Goal: Information Seeking & Learning: Learn about a topic

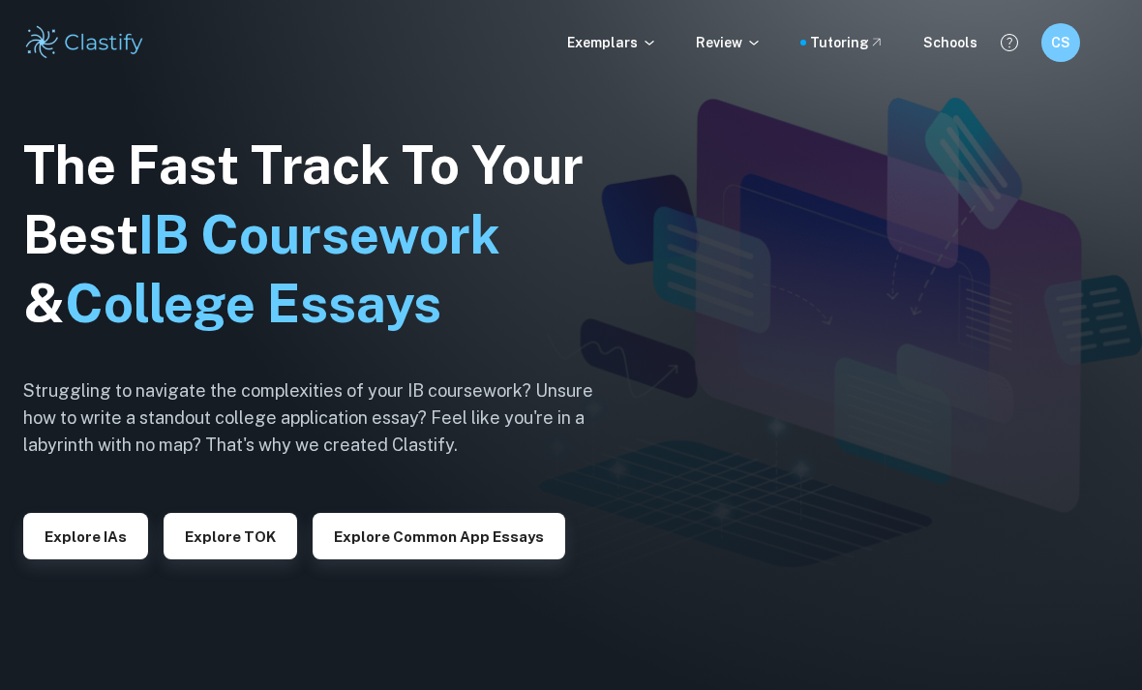
click at [95, 535] on div "Explore IAs" at bounding box center [85, 528] width 125 height 62
click at [95, 534] on div "Explore IAs" at bounding box center [85, 528] width 125 height 62
click at [74, 558] on button "Explore IAs" at bounding box center [85, 536] width 125 height 46
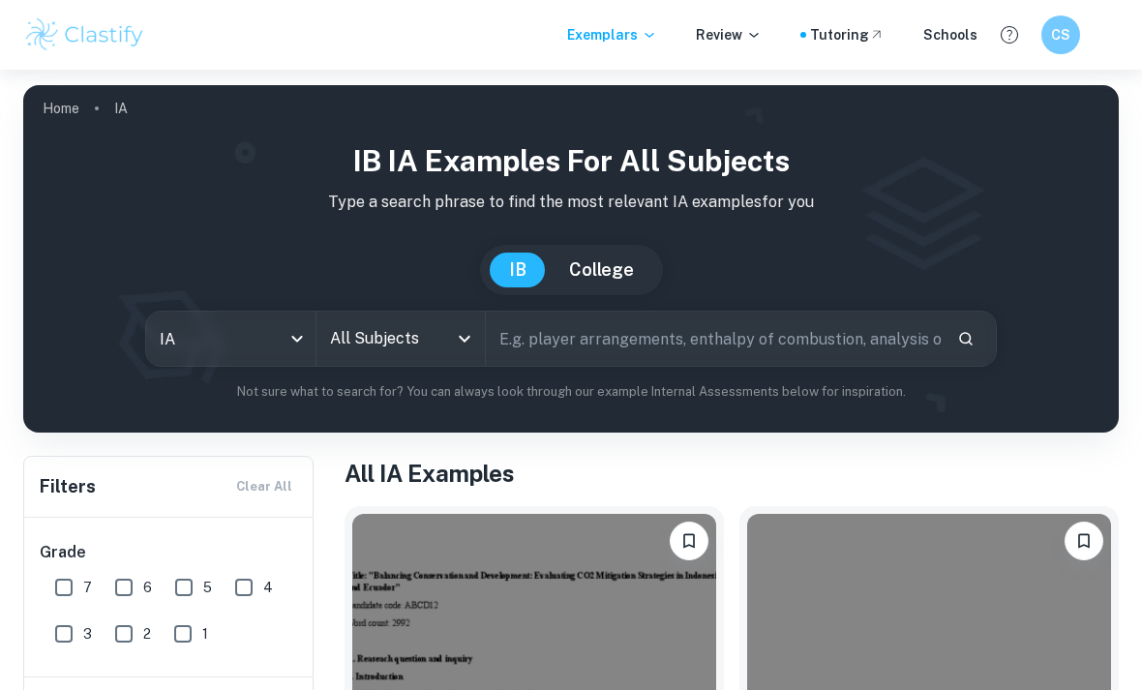
click at [703, 332] on input "text" at bounding box center [714, 339] width 456 height 54
click at [467, 339] on icon "Open" at bounding box center [465, 339] width 12 height 7
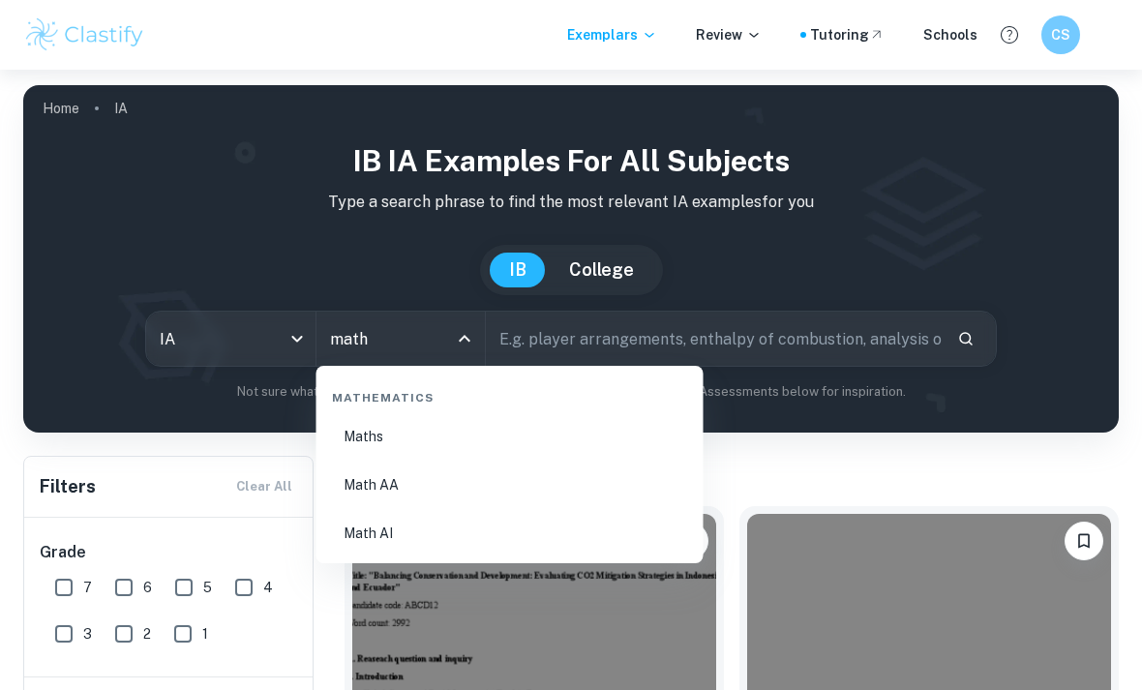
click at [508, 491] on li "Math AA" at bounding box center [510, 485] width 372 height 45
type input "Math AA"
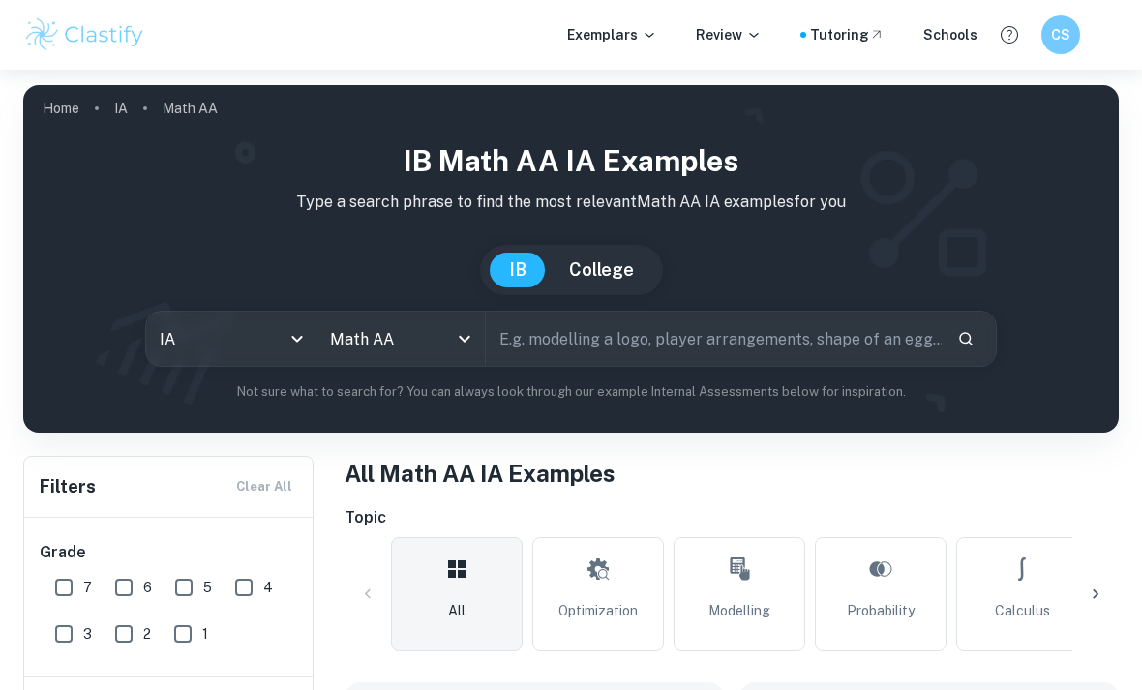
click at [697, 351] on input "text" at bounding box center [714, 339] width 456 height 54
type input "Shadow"
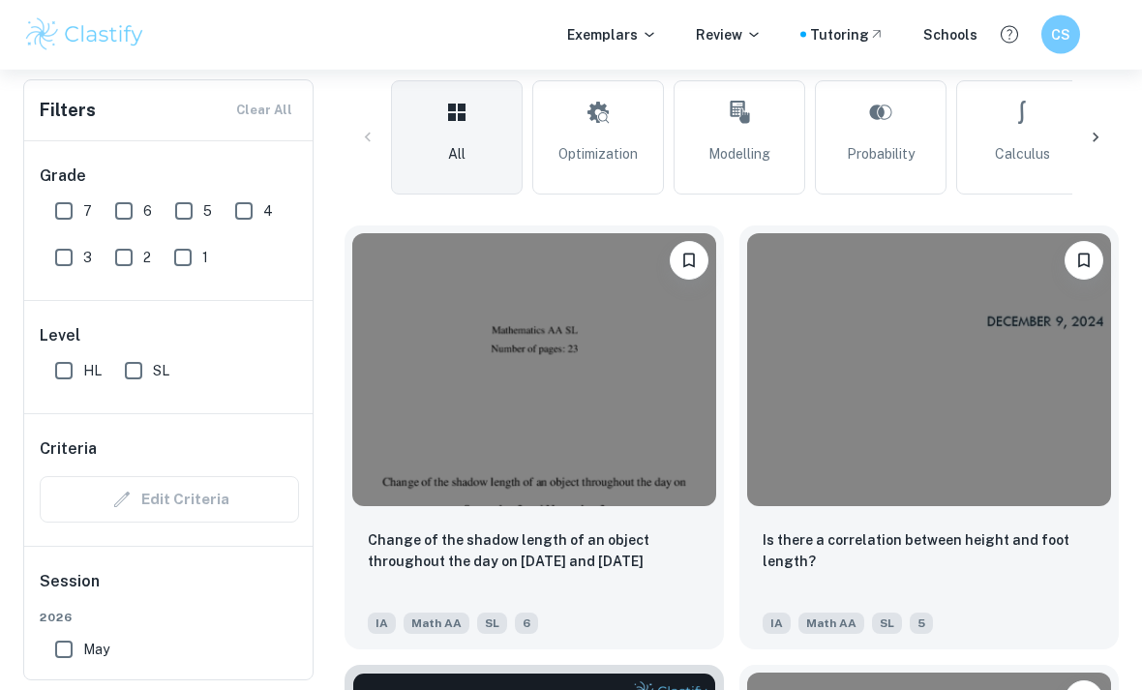
scroll to position [368, 0]
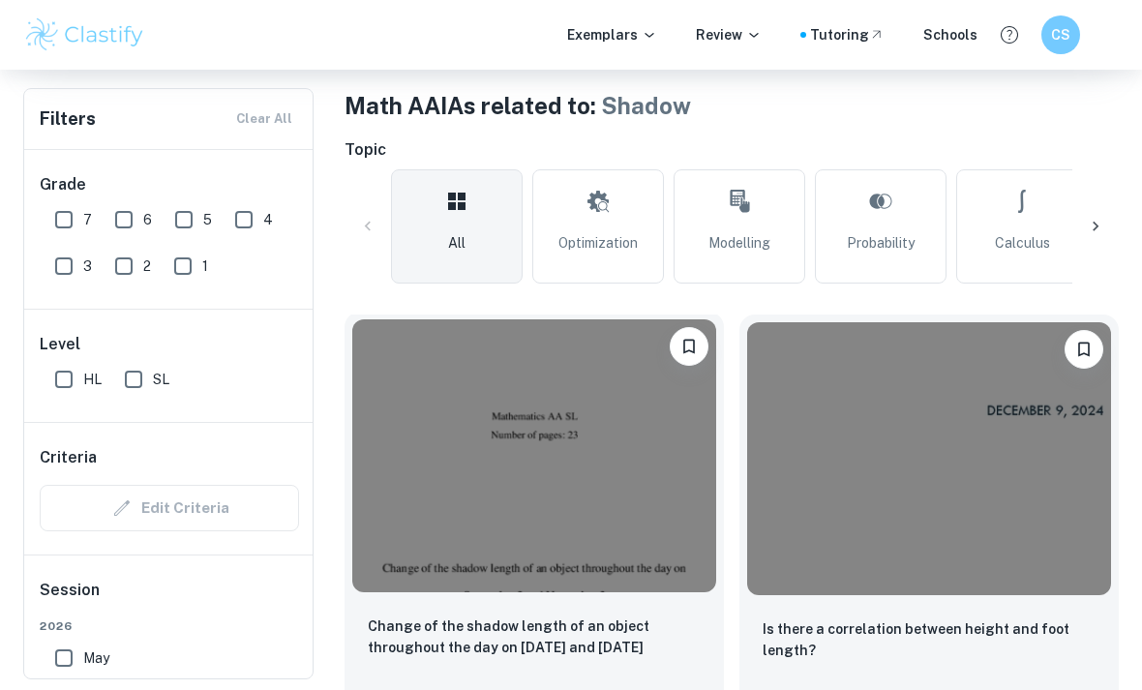
click at [617, 521] on img at bounding box center [534, 455] width 364 height 273
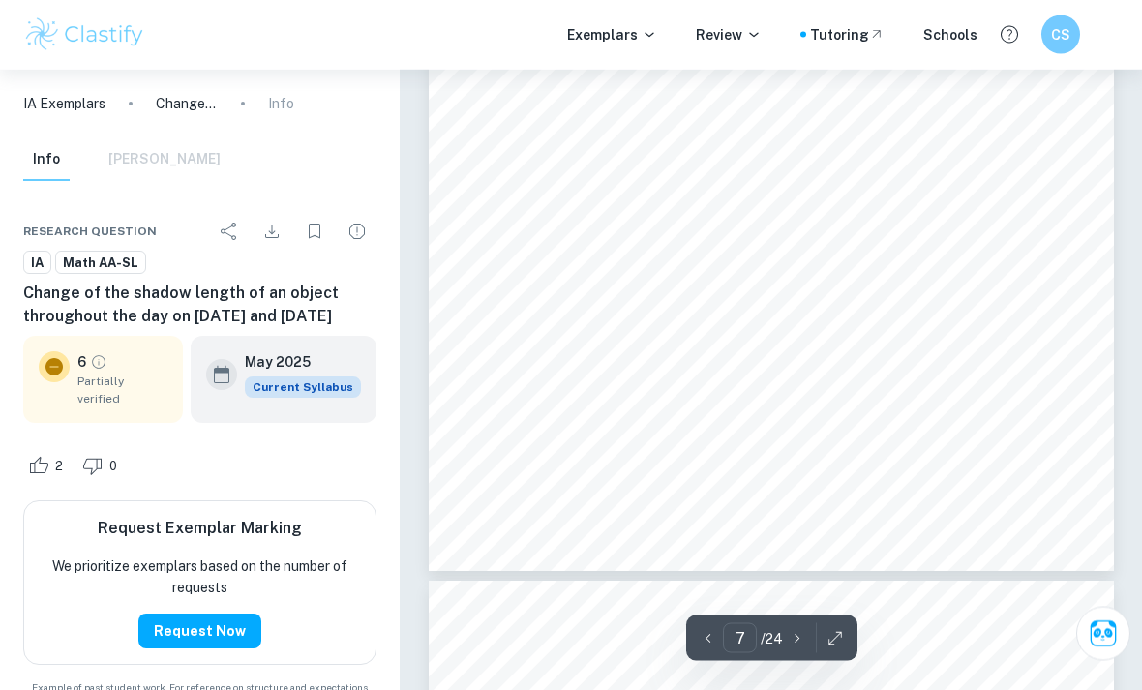
scroll to position [6007, 0]
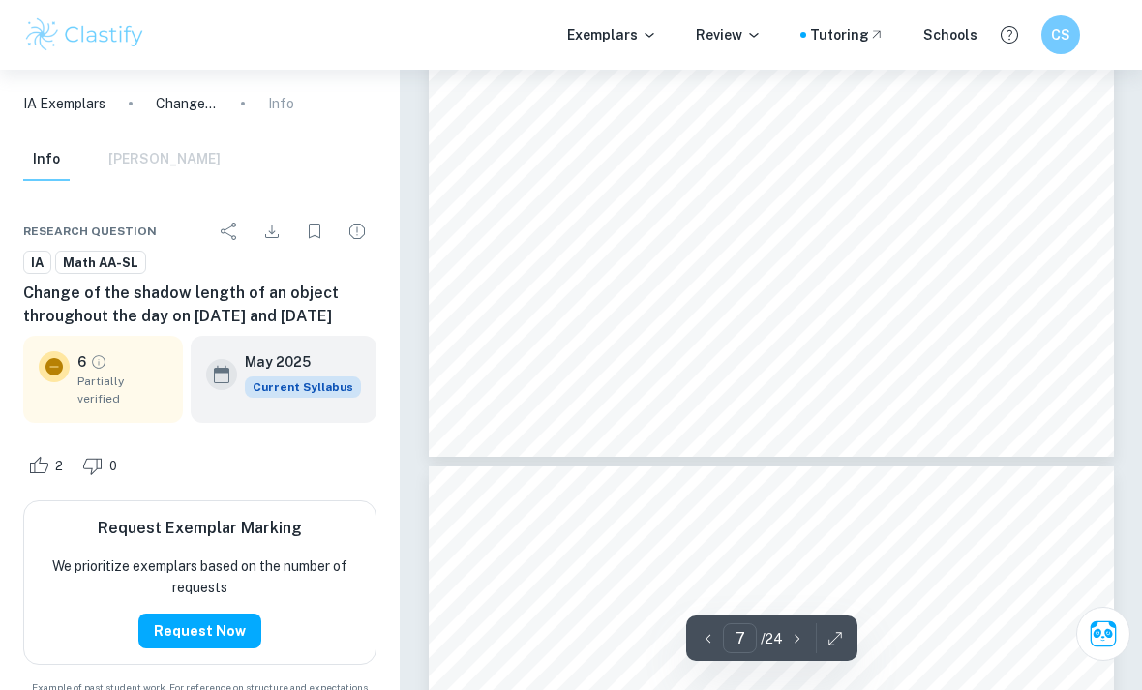
click at [327, 237] on button "Bookmark" at bounding box center [314, 231] width 39 height 39
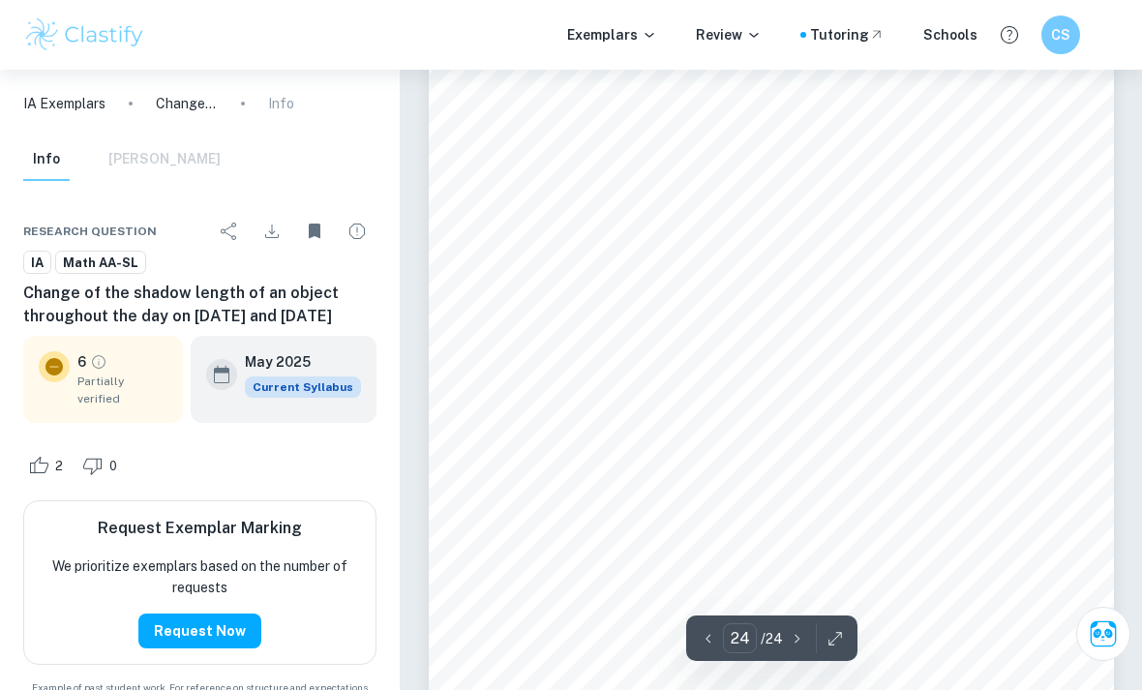
scroll to position [20965, 0]
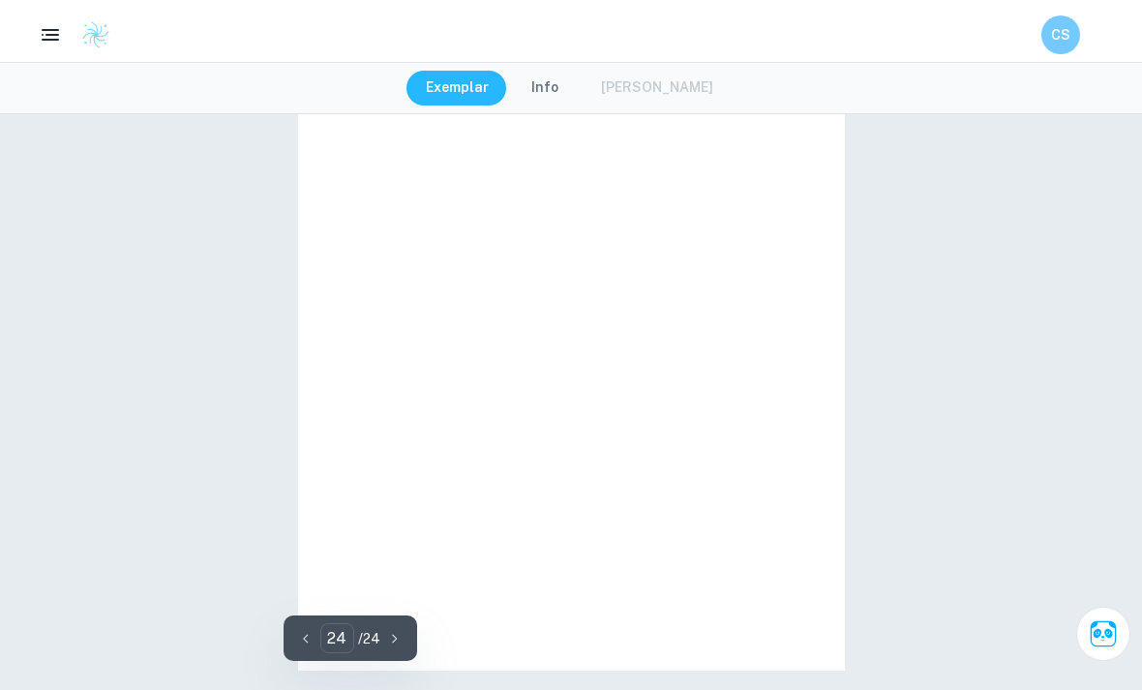
type input "4"
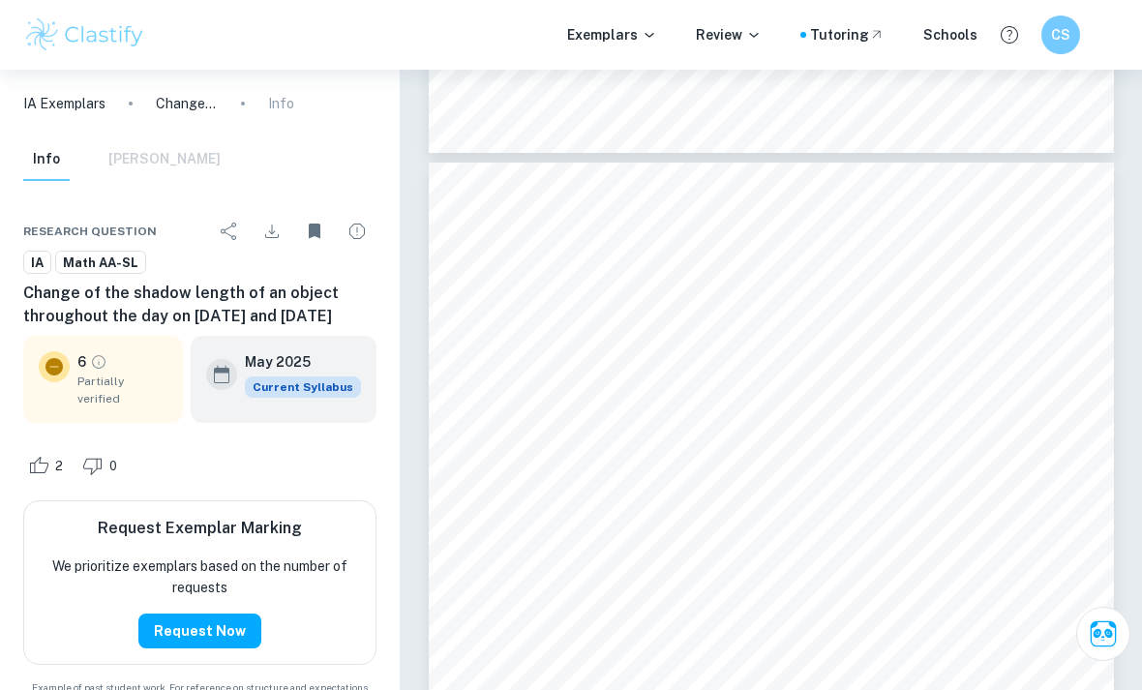
scroll to position [2717, 0]
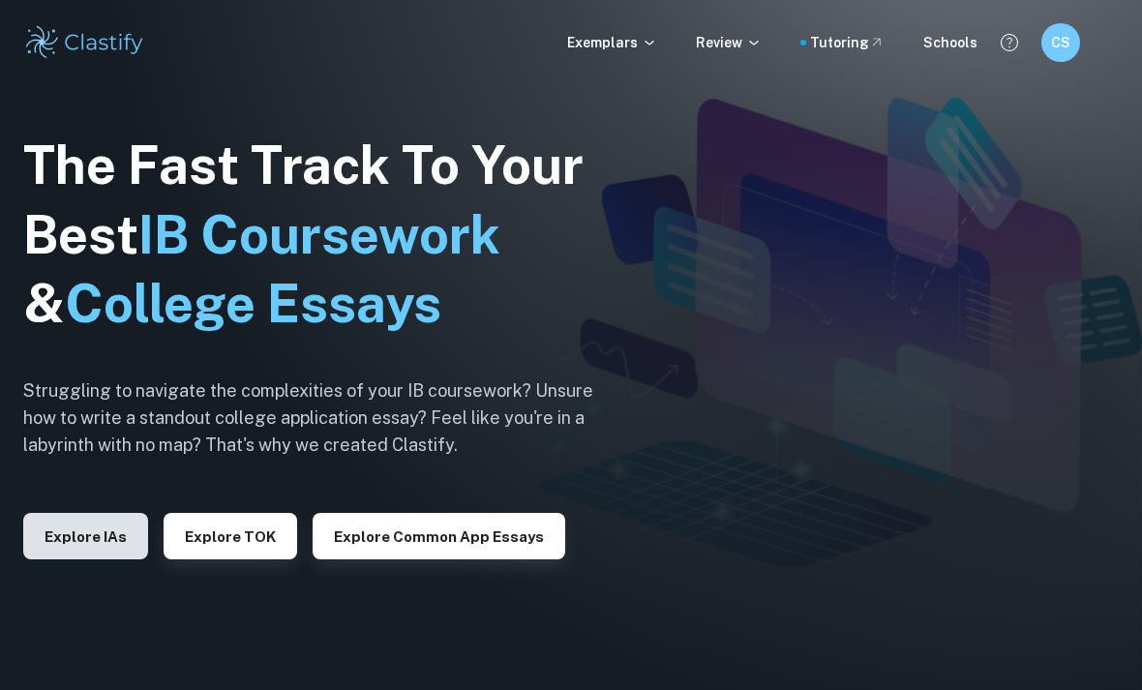
click at [120, 555] on button "Explore IAs" at bounding box center [85, 536] width 125 height 46
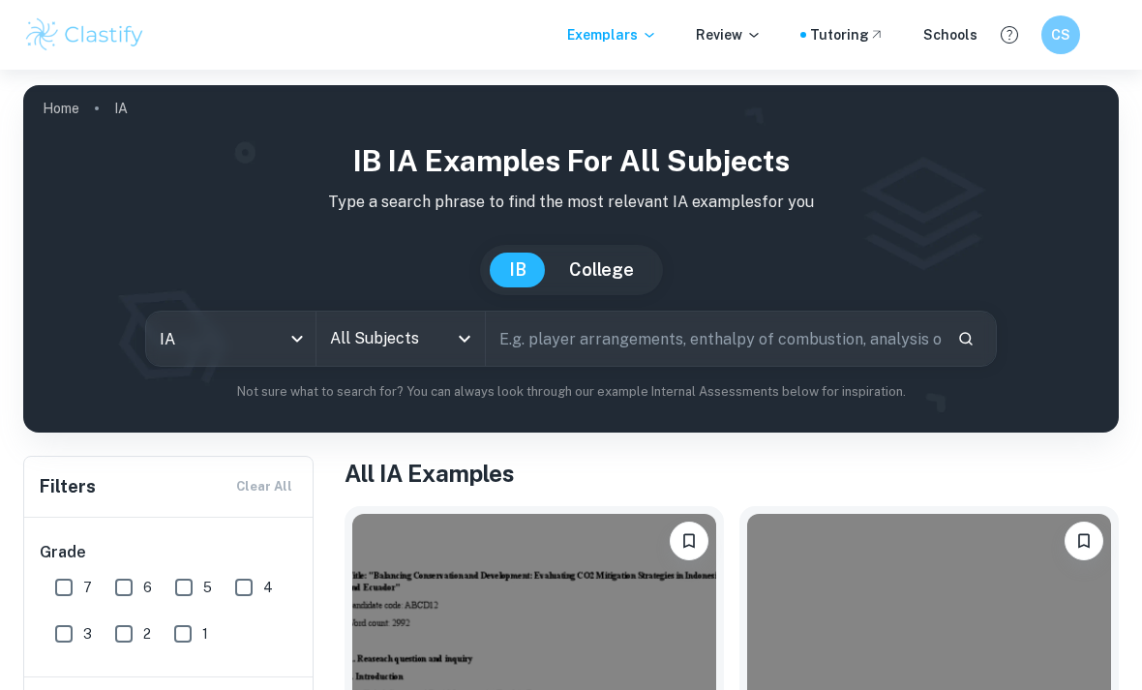
click at [589, 330] on input "text" at bounding box center [714, 339] width 456 height 54
click at [429, 347] on input "All Subjects" at bounding box center [386, 338] width 123 height 37
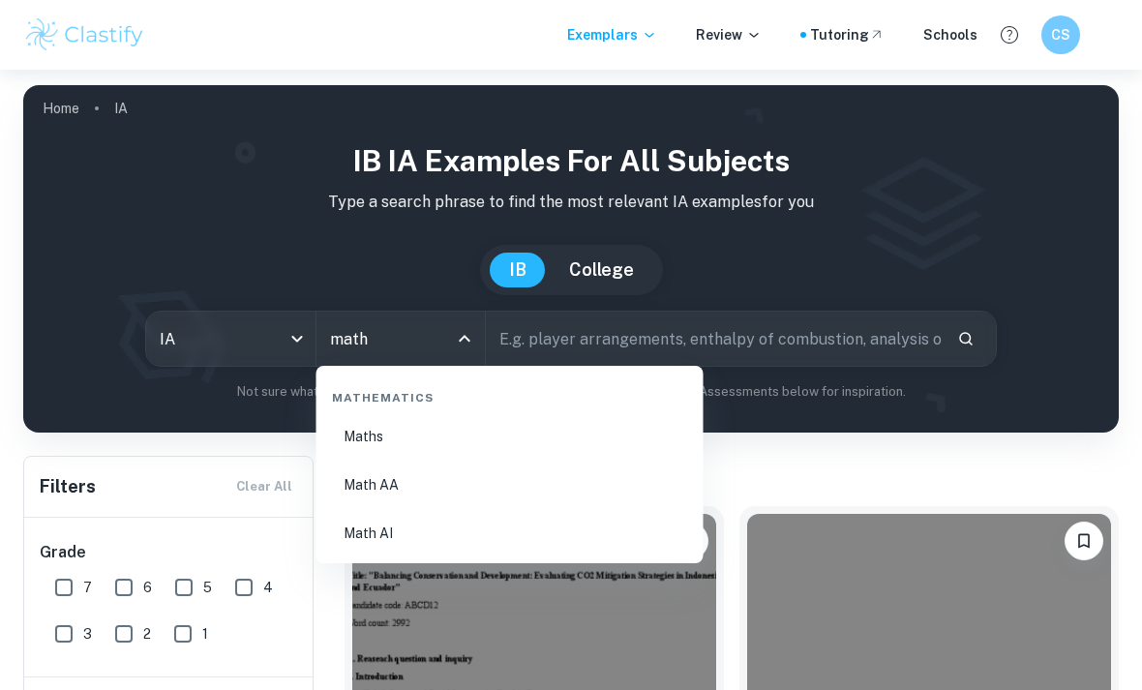
click at [497, 485] on li "Math AA" at bounding box center [510, 485] width 372 height 45
type input "Math AA"
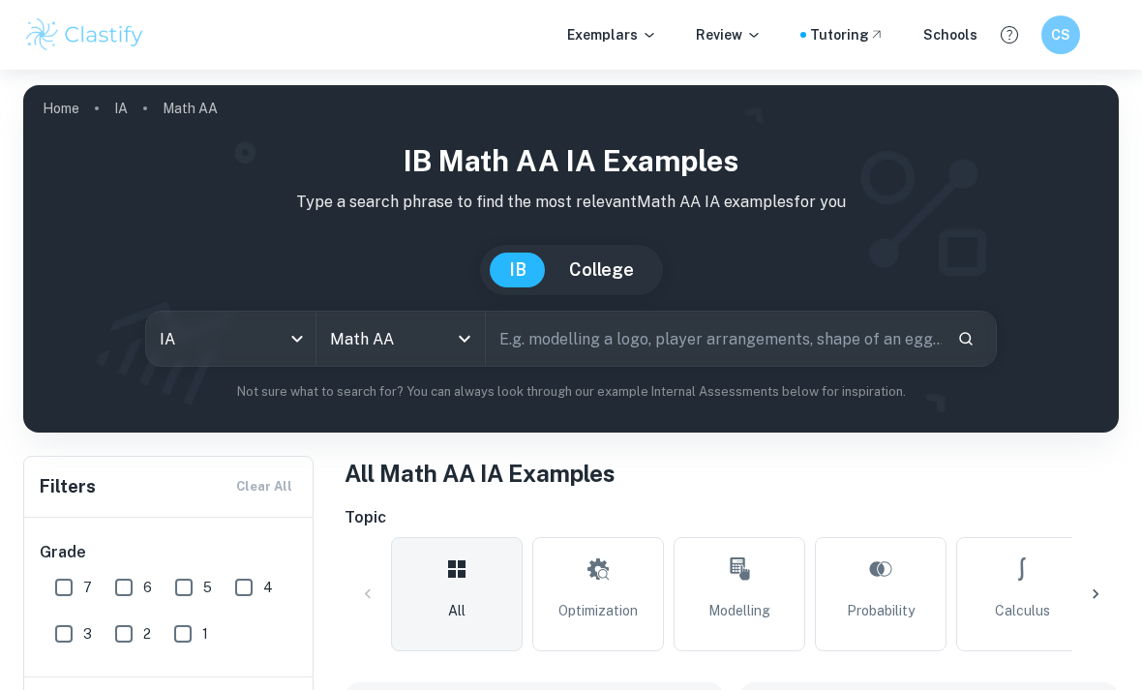
click at [653, 336] on input "text" at bounding box center [714, 339] width 456 height 54
click at [76, 583] on input "7" at bounding box center [64, 587] width 39 height 39
checkbox input "true"
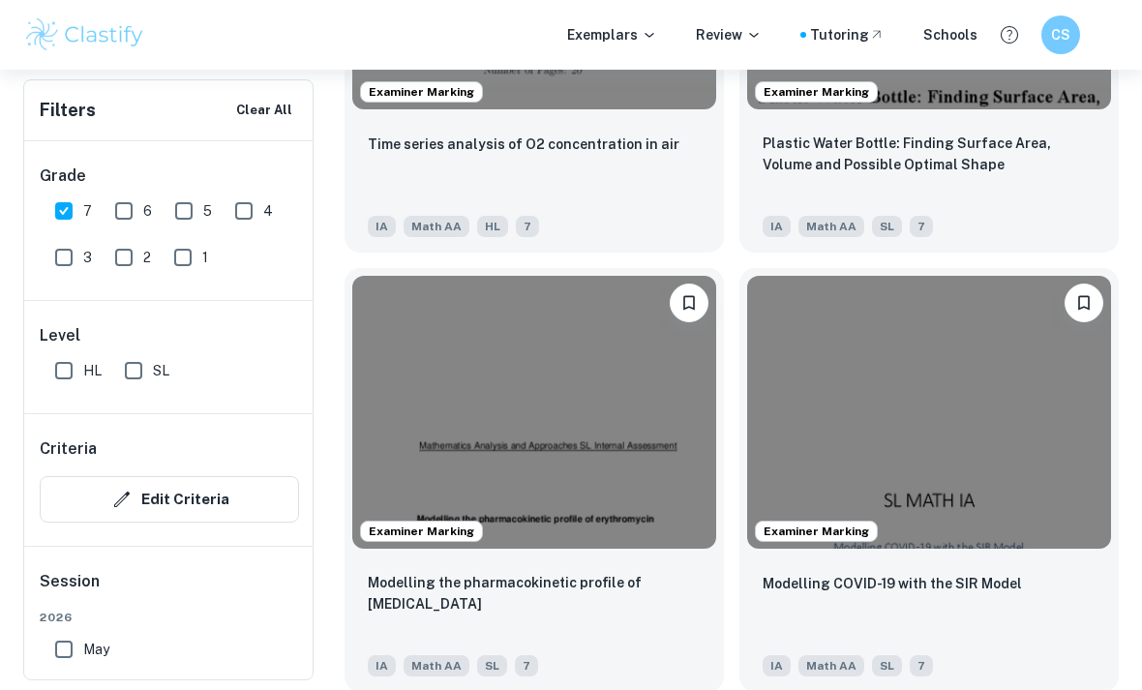
scroll to position [4149, 0]
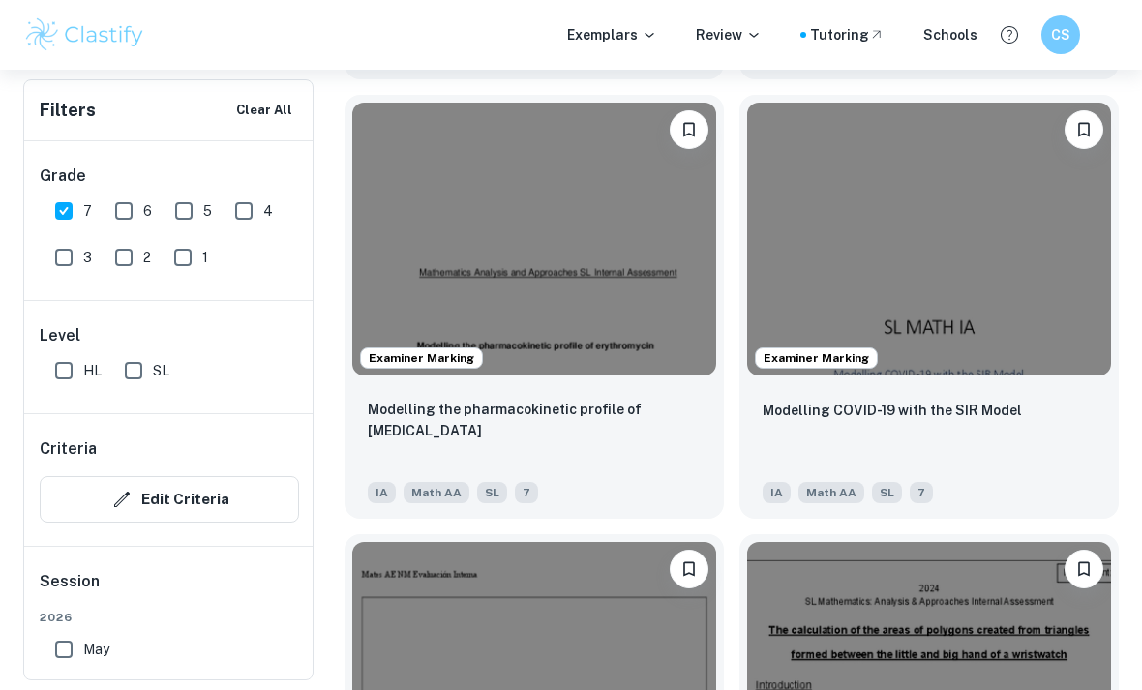
click at [86, 410] on div "Level HL SL" at bounding box center [169, 357] width 290 height 112
click at [55, 374] on input "HL" at bounding box center [64, 370] width 39 height 39
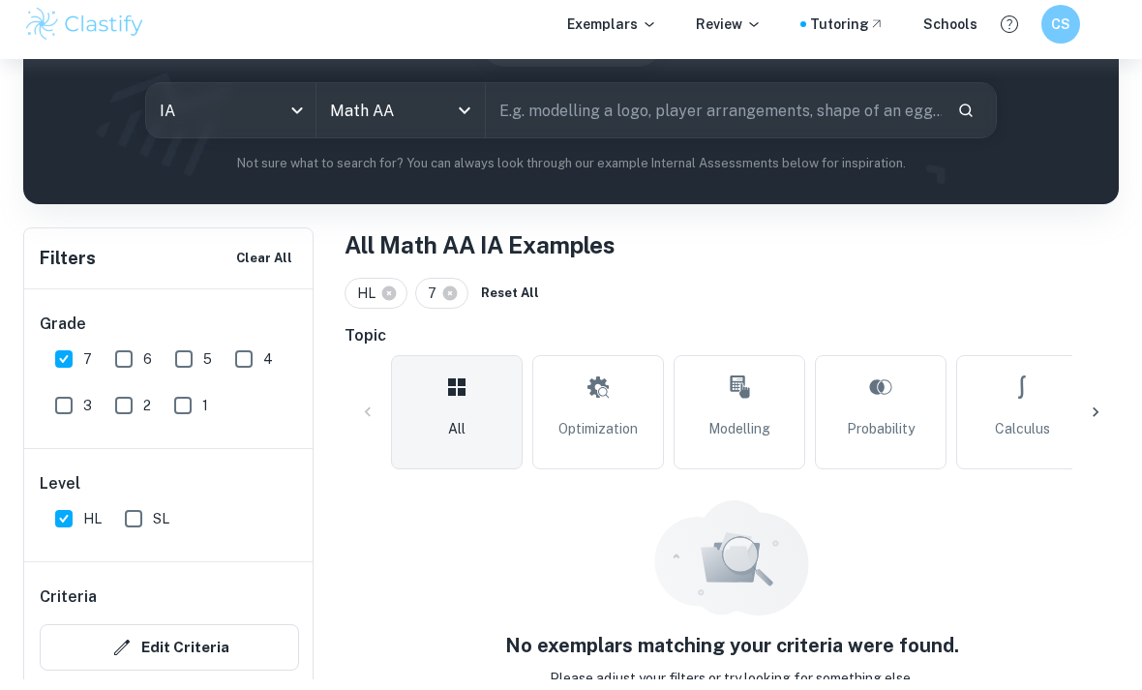
scroll to position [216, 0]
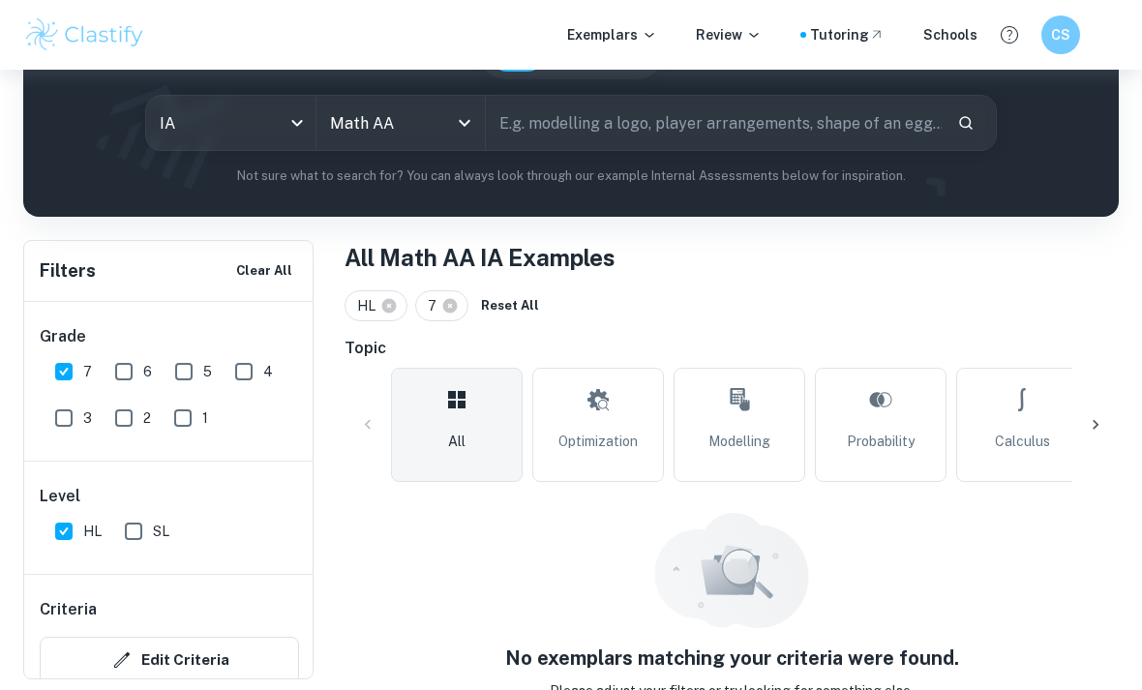
click at [58, 525] on input "HL" at bounding box center [64, 531] width 39 height 39
checkbox input "false"
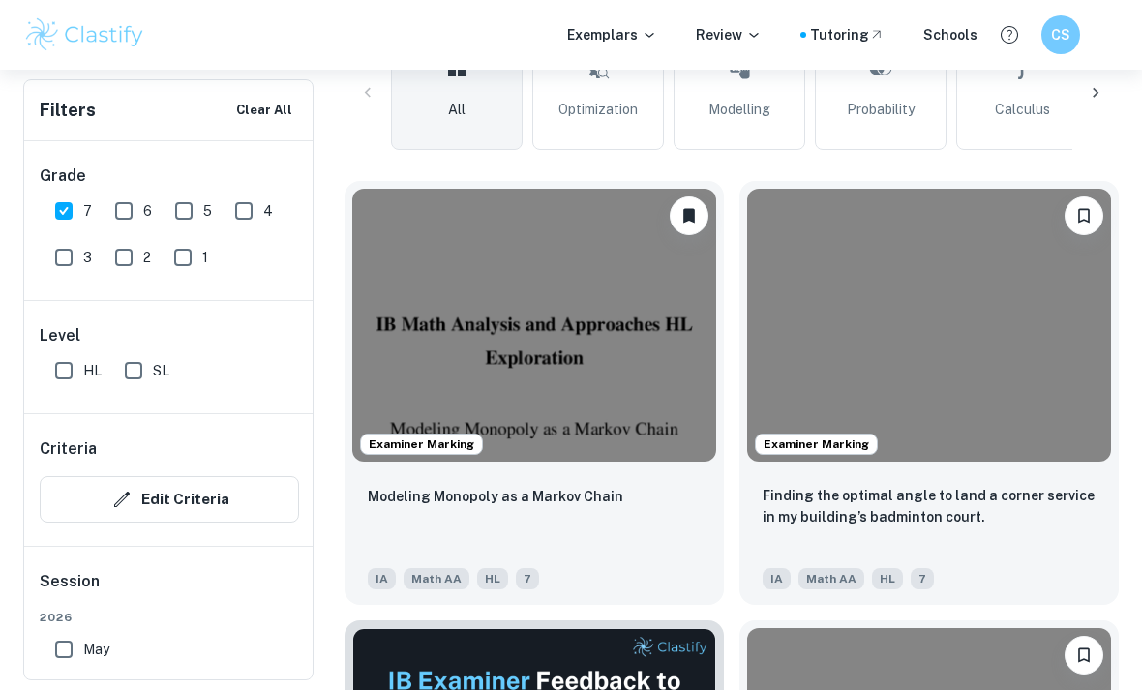
scroll to position [605, 0]
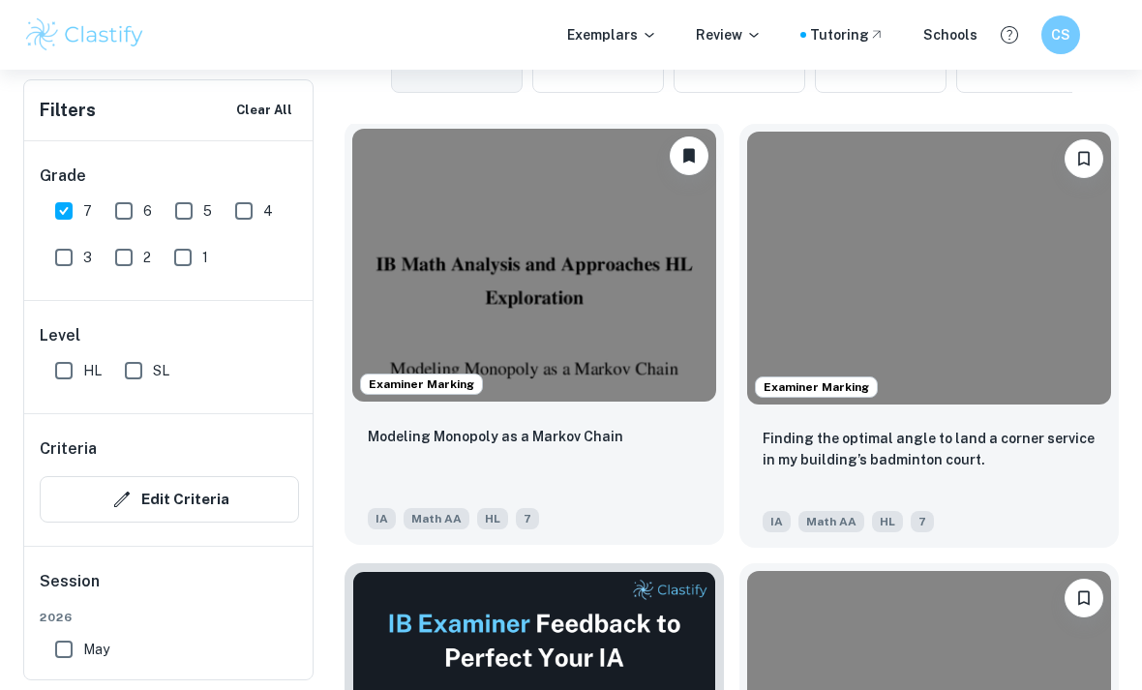
click at [444, 331] on img at bounding box center [534, 265] width 364 height 273
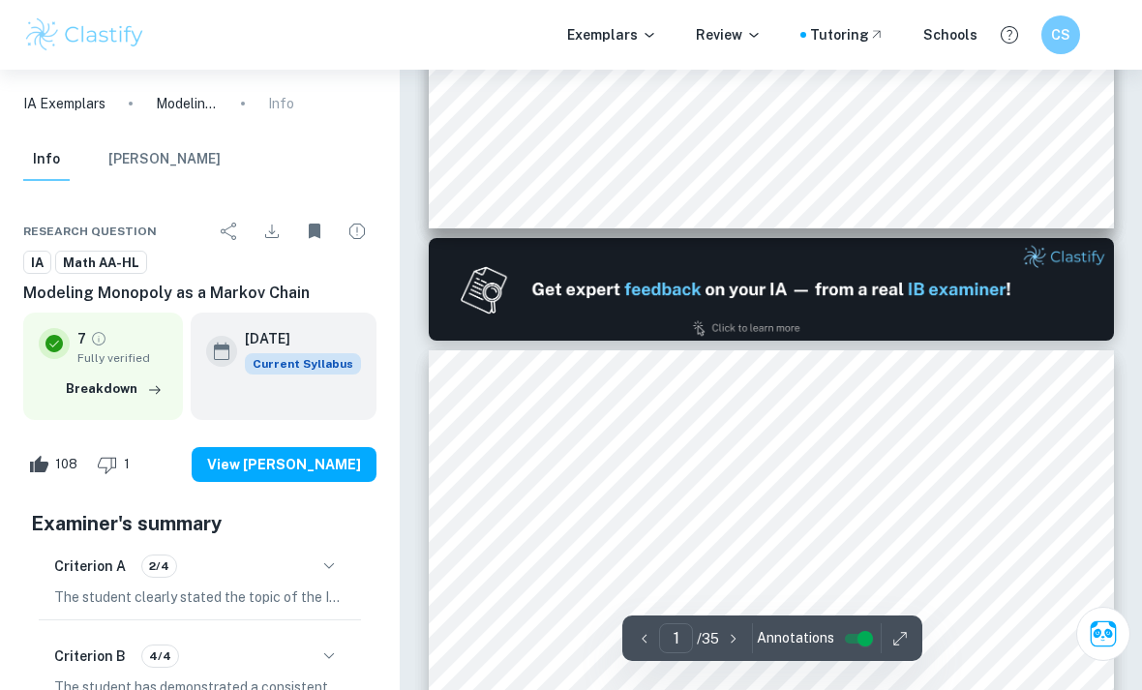
type input "2"
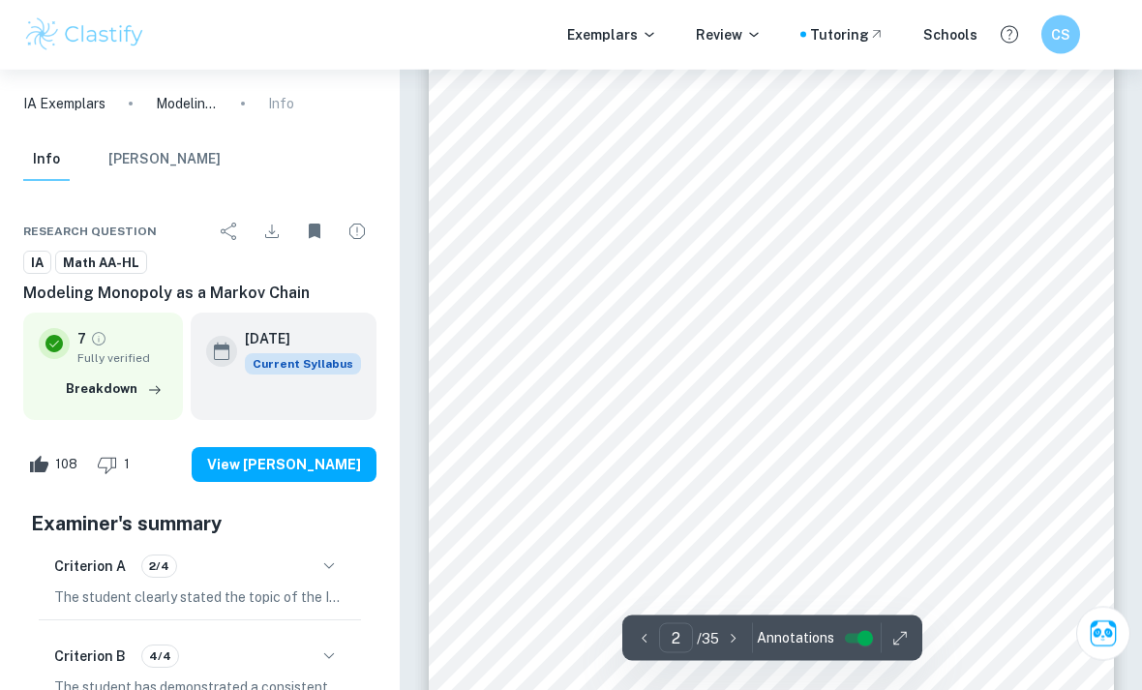
scroll to position [1057, 0]
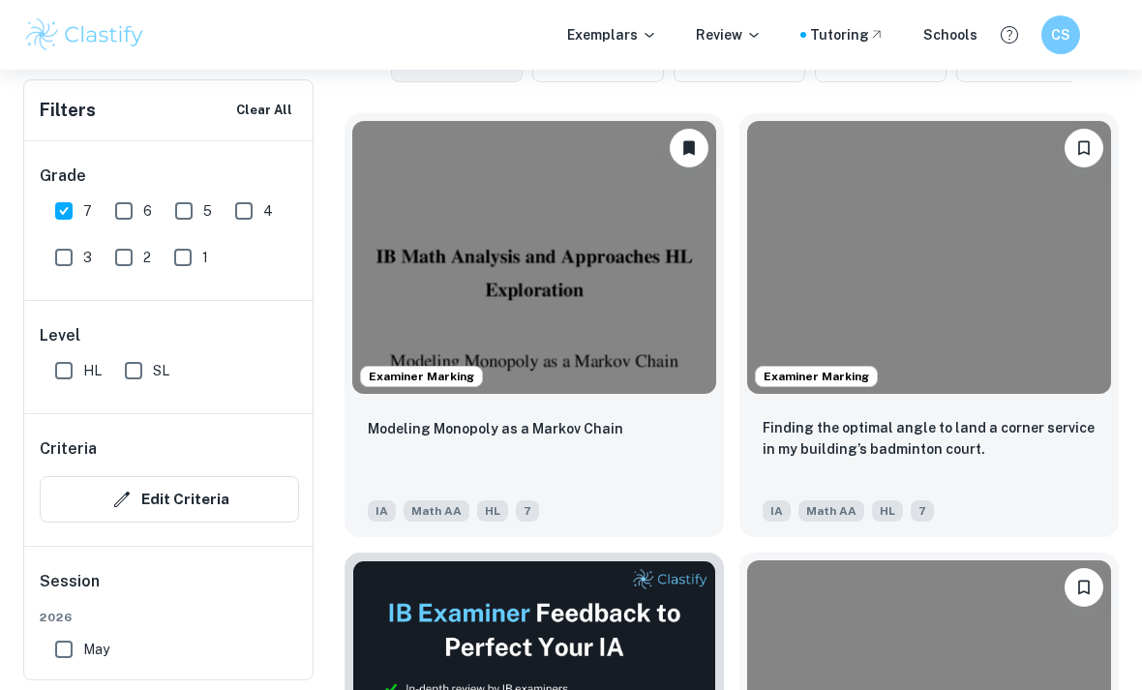
scroll to position [614, 0]
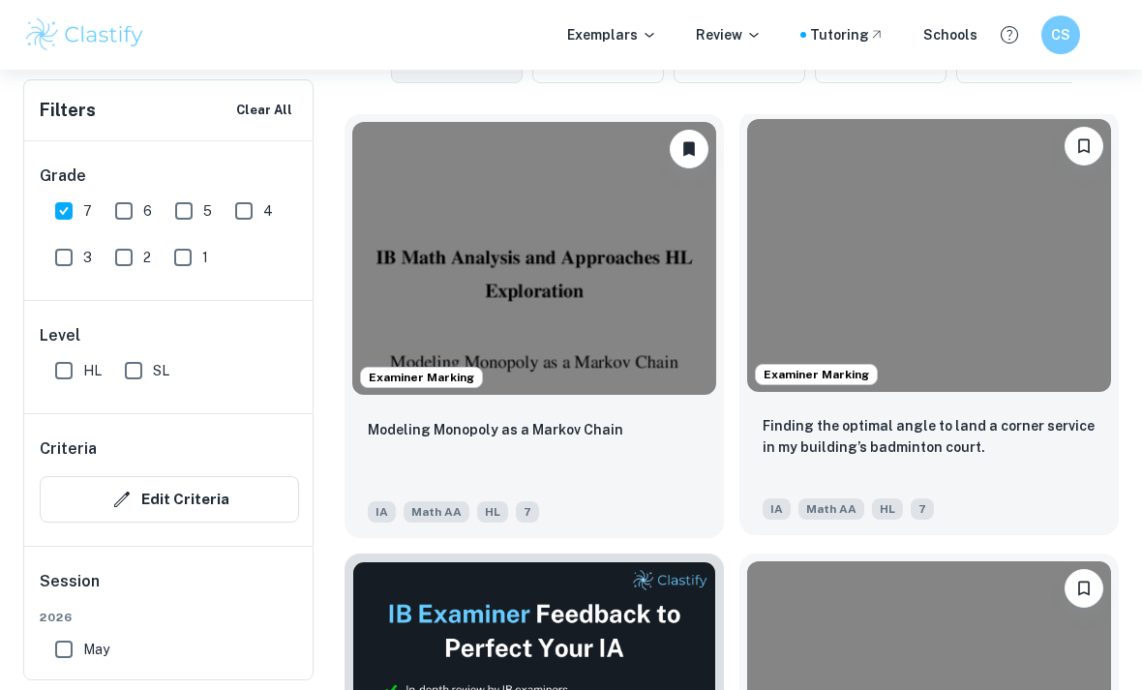
click at [983, 352] on img at bounding box center [929, 255] width 364 height 273
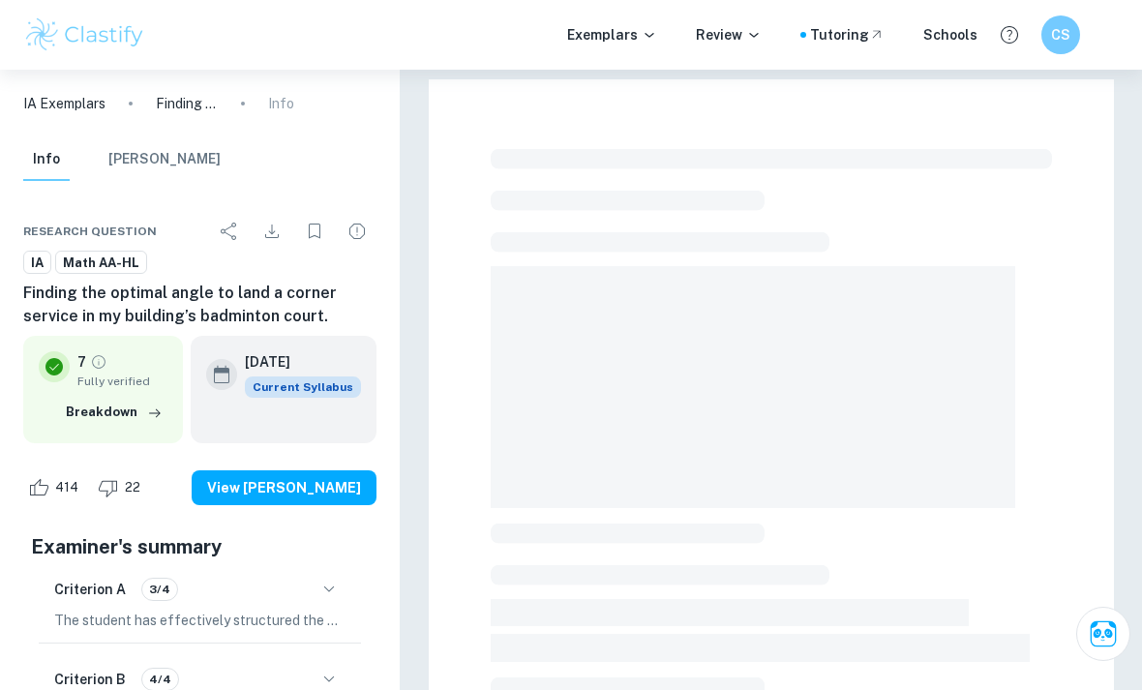
click at [1011, 349] on span at bounding box center [753, 387] width 525 height 242
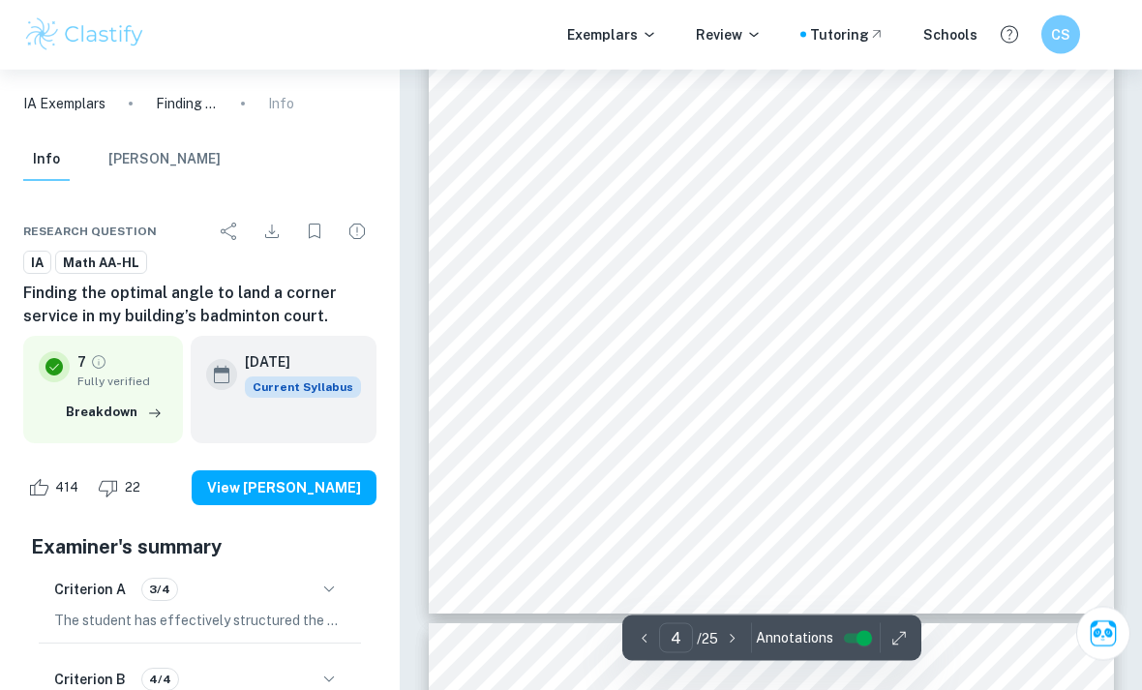
scroll to position [3370, 0]
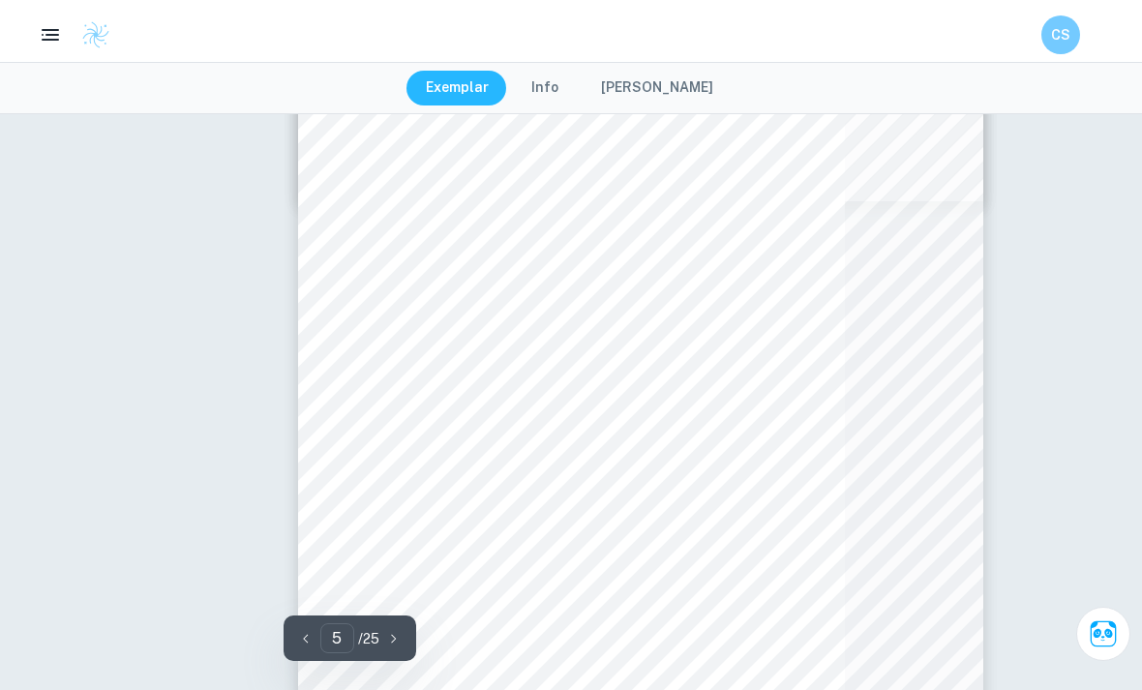
type input "4"
